Goal: Task Accomplishment & Management: Use online tool/utility

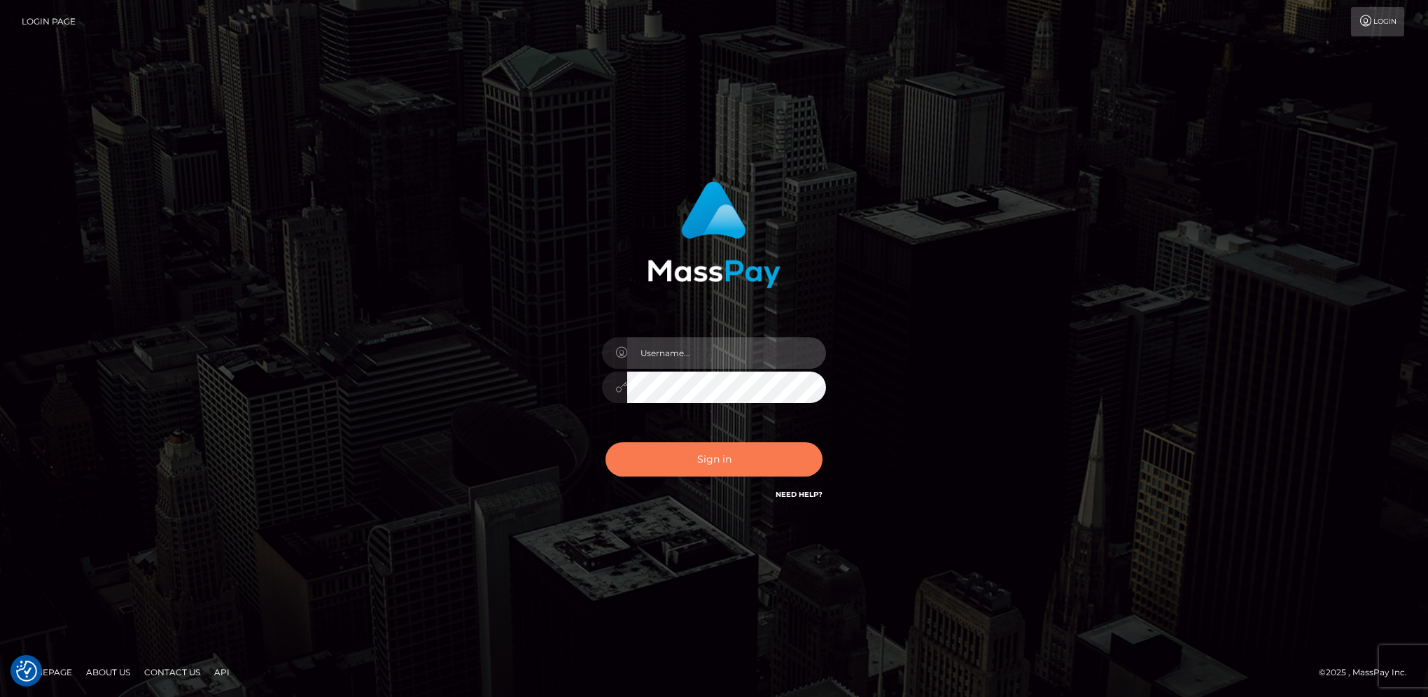
type input "hengland"
click at [755, 474] on button "Sign in" at bounding box center [713, 459] width 217 height 34
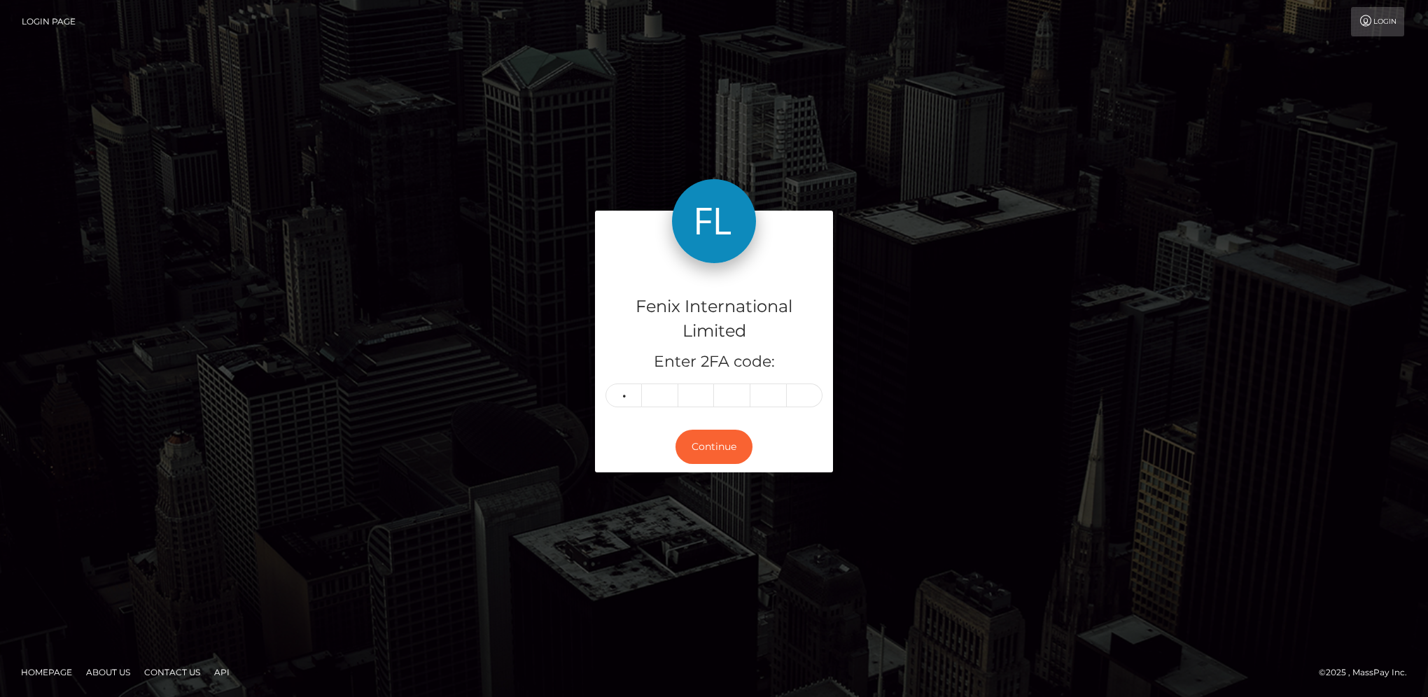
type input "2"
type input "7"
type input "0"
type input "1"
type input "8"
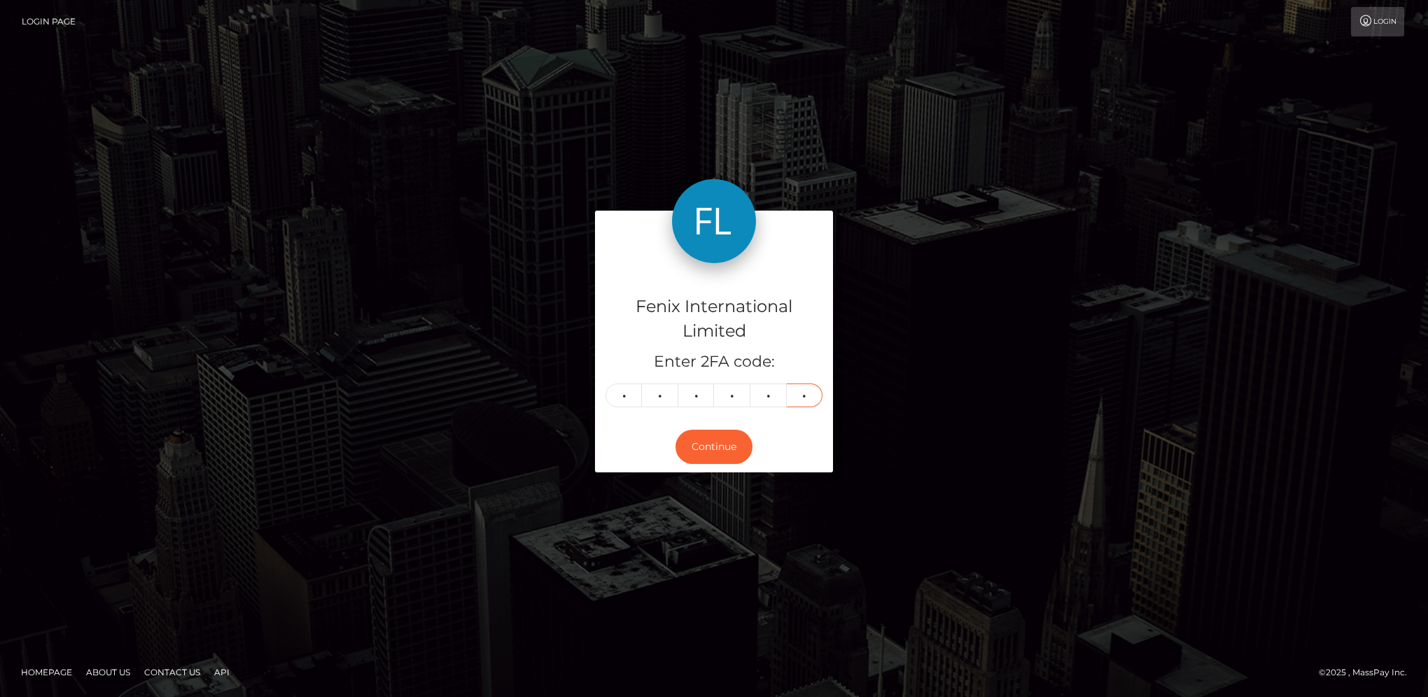
type input "4"
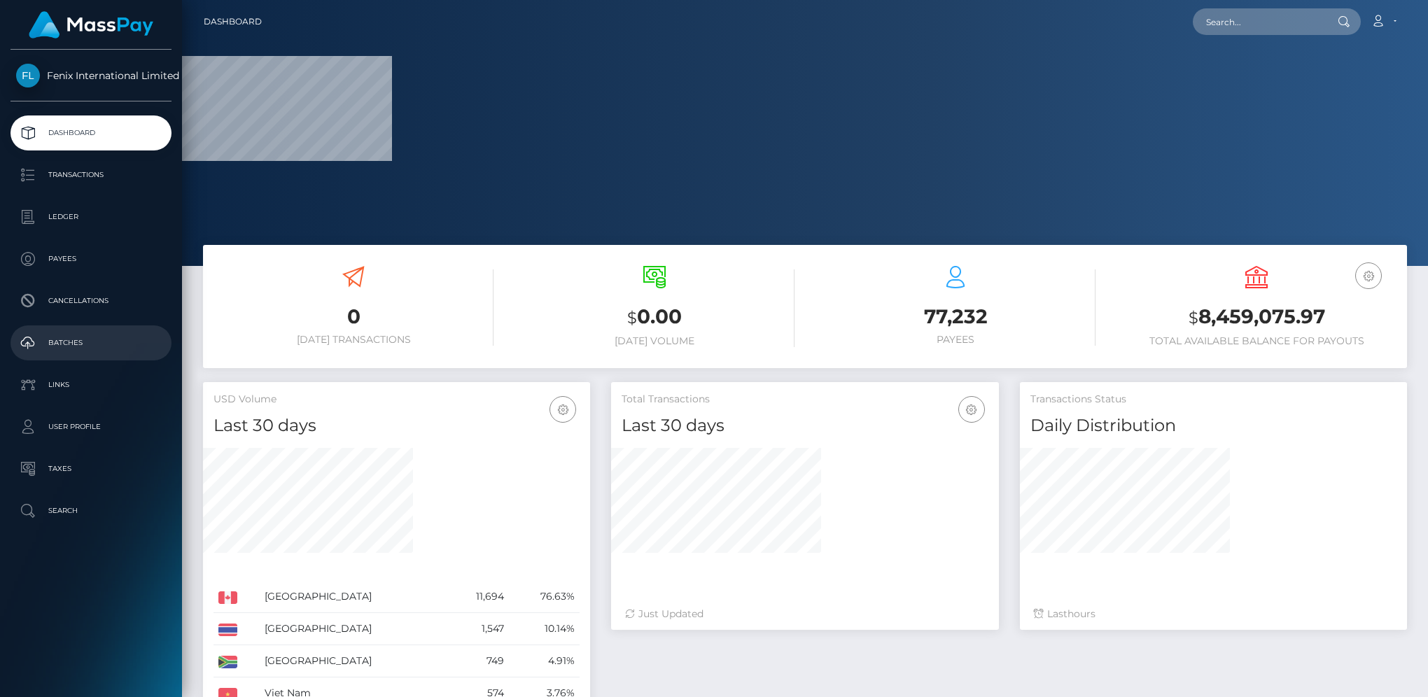
click at [99, 346] on p "Batches" at bounding box center [91, 342] width 150 height 21
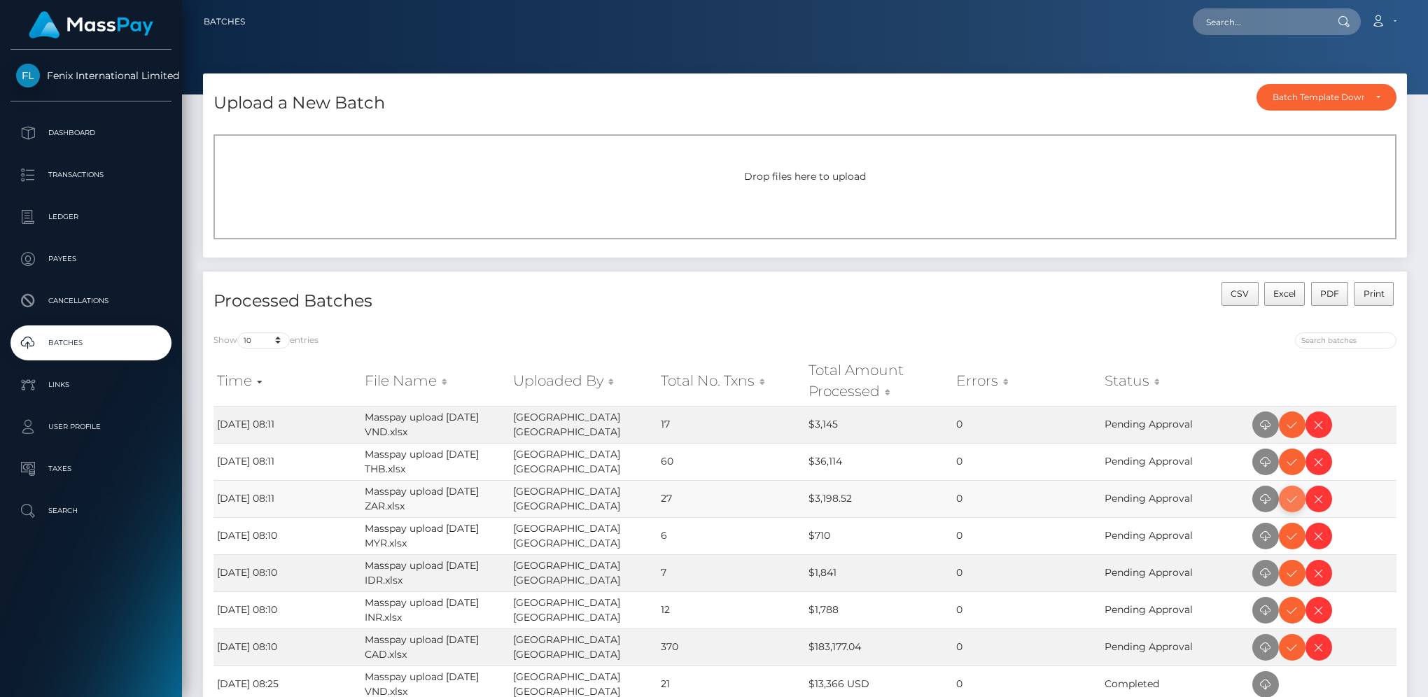
click at [1291, 502] on icon at bounding box center [1291, 499] width 17 height 17
click at [1285, 423] on icon at bounding box center [1291, 424] width 17 height 17
click at [1288, 462] on icon at bounding box center [1291, 461] width 17 height 17
click at [1293, 533] on icon at bounding box center [1291, 536] width 17 height 17
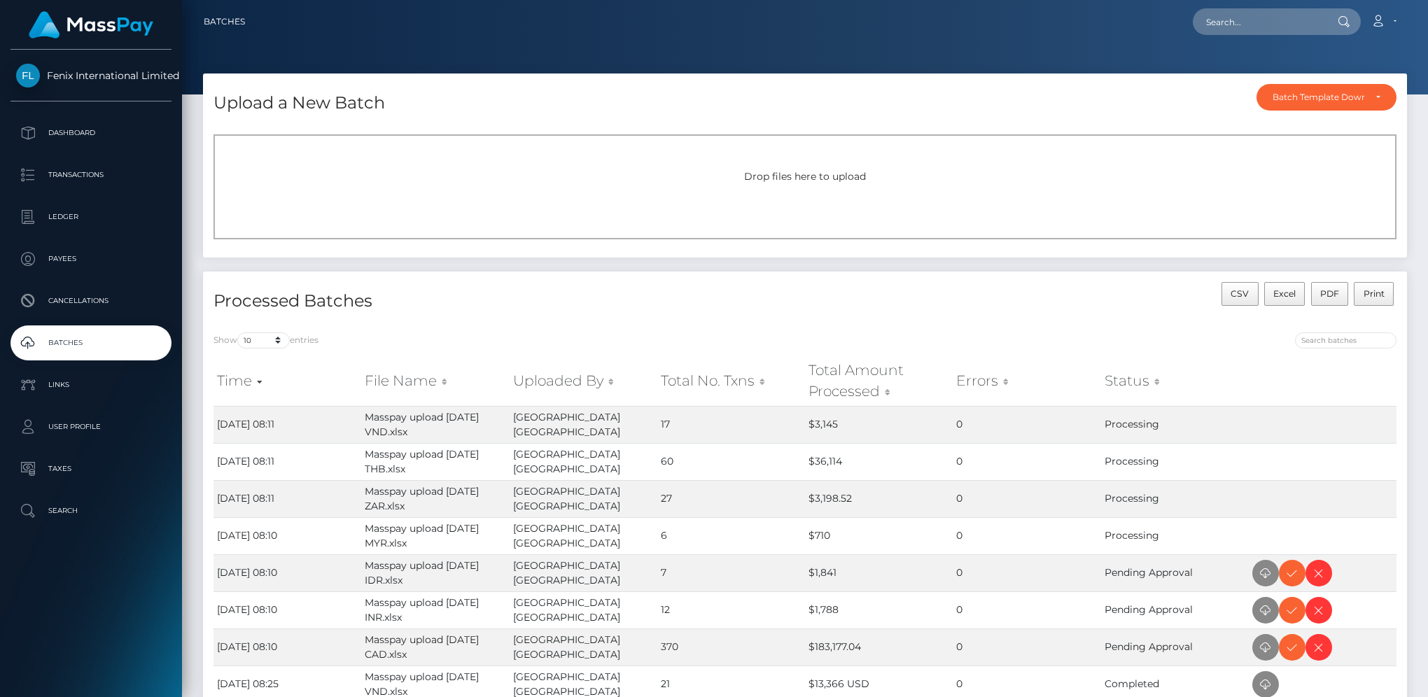
drag, startPoint x: 1291, startPoint y: 608, endPoint x: 1407, endPoint y: 509, distance: 152.4
click at [1291, 608] on icon at bounding box center [1291, 610] width 17 height 17
click at [1292, 579] on icon at bounding box center [1291, 573] width 17 height 17
click at [1297, 650] on icon at bounding box center [1291, 647] width 17 height 17
